Goal: Information Seeking & Learning: Learn about a topic

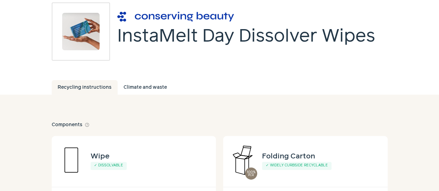
scroll to position [110, 0]
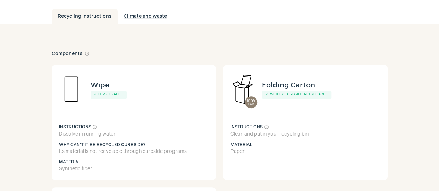
click at [118, 23] on link "Climate and waste" at bounding box center [146, 16] width 56 height 15
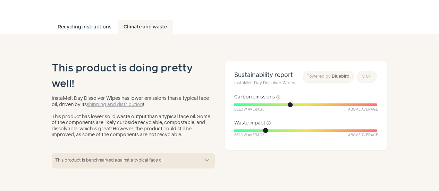
scroll to position [102, 0]
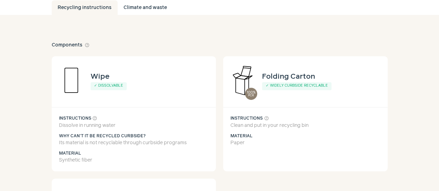
scroll to position [118, 0]
